Goal: Task Accomplishment & Management: Manage account settings

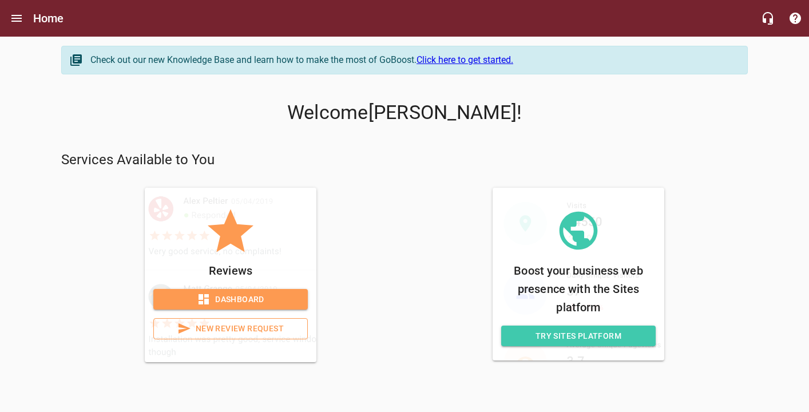
click at [218, 302] on span "Dashboard" at bounding box center [231, 299] width 136 height 14
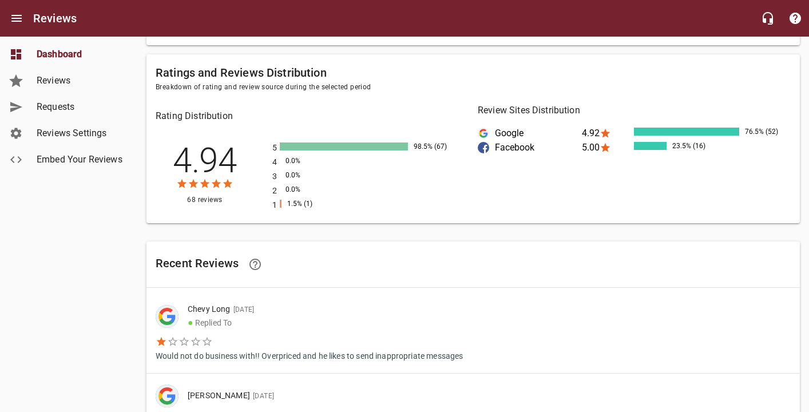
scroll to position [445, 0]
